Goal: Information Seeking & Learning: Learn about a topic

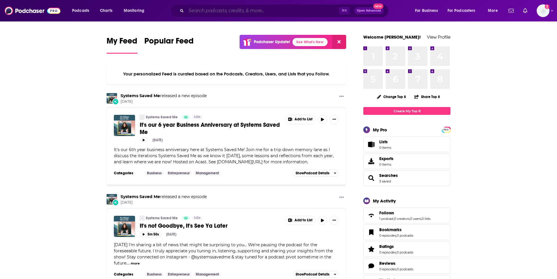
click at [230, 12] on input "Search podcasts, credits, & more..." at bounding box center [262, 10] width 153 height 9
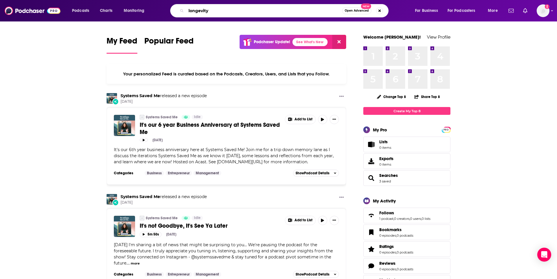
type input "longevity"
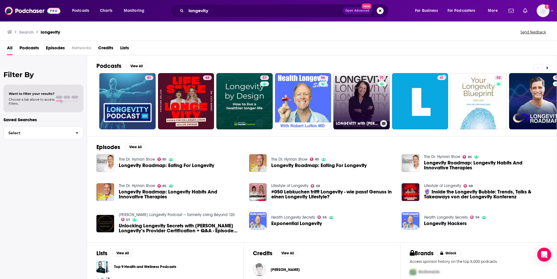
click at [378, 112] on div "71" at bounding box center [383, 98] width 10 height 45
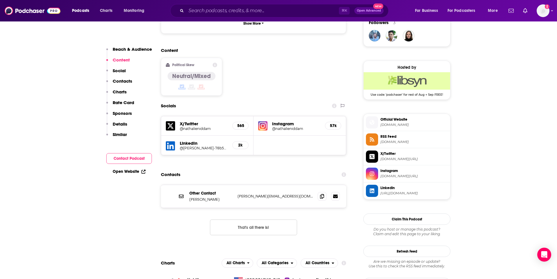
scroll to position [515, 0]
